Goal: Task Accomplishment & Management: Manage account settings

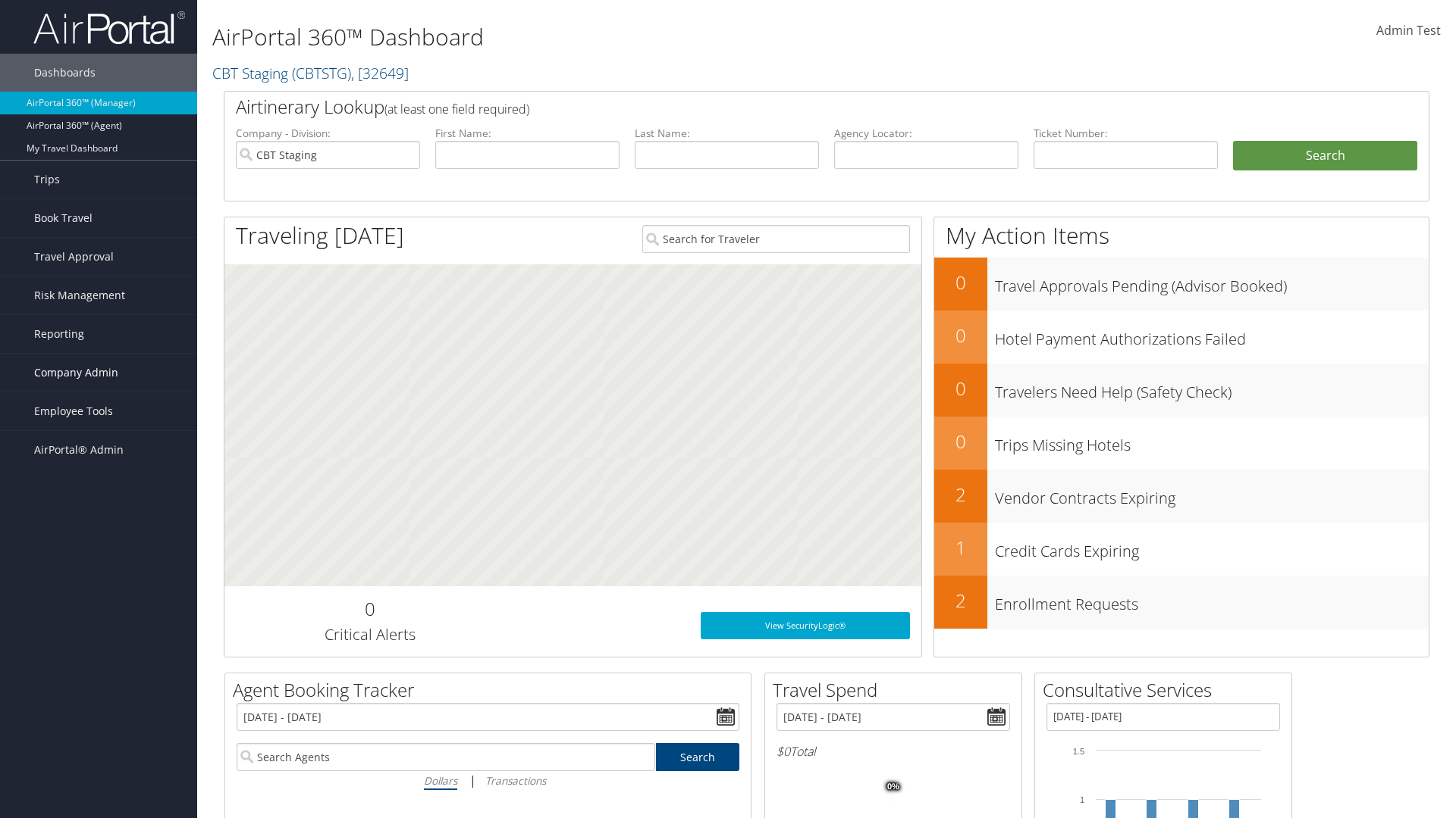
click at [99, 373] on span "Company Admin" at bounding box center [75, 372] width 84 height 38
click at [99, 449] on link "People" at bounding box center [99, 449] width 197 height 23
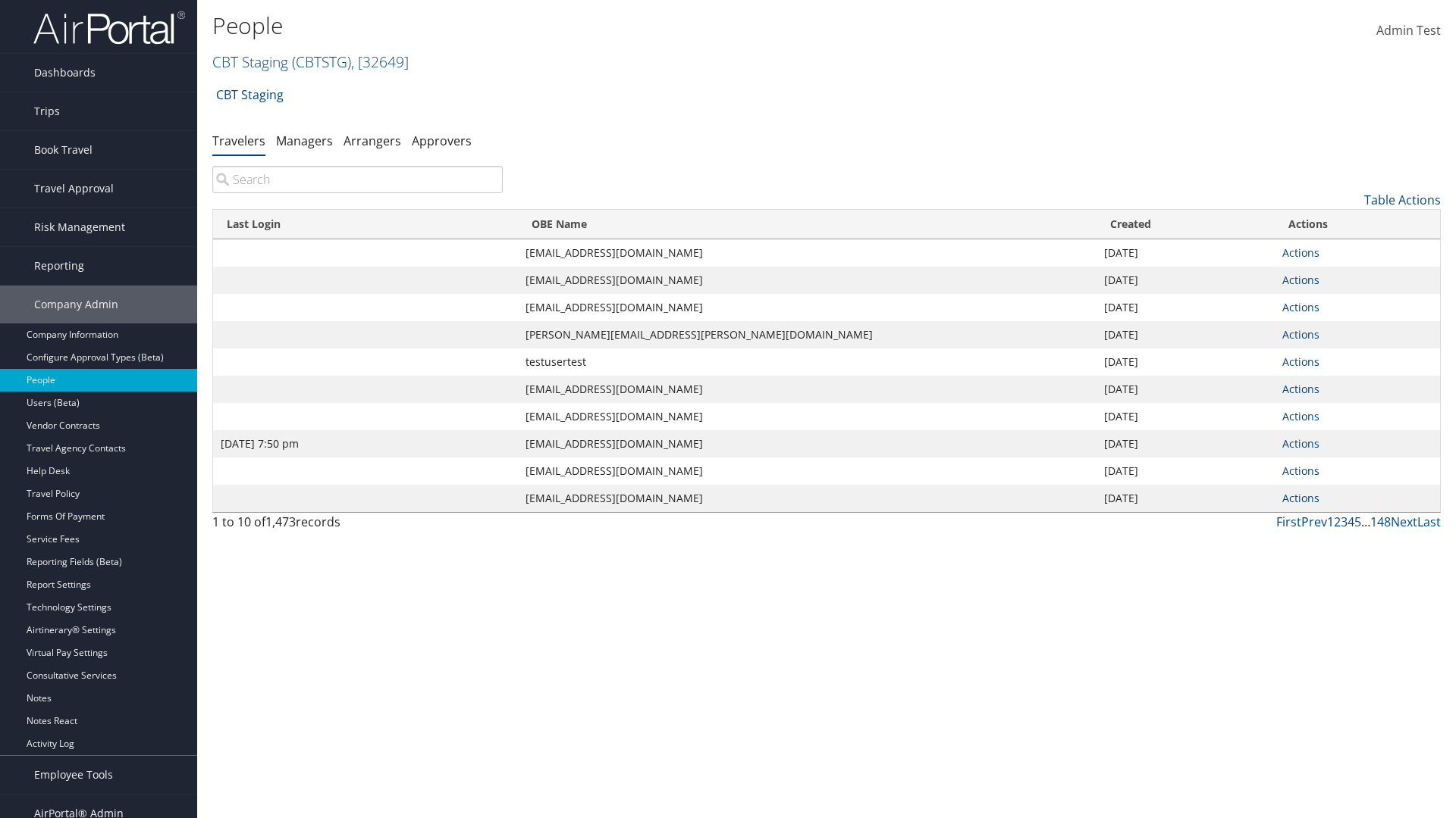
click at [357, 180] on input "search" at bounding box center [357, 180] width 290 height 27
type input "Jan 9, 2024 7:50 pm"
